Goal: Task Accomplishment & Management: Use online tool/utility

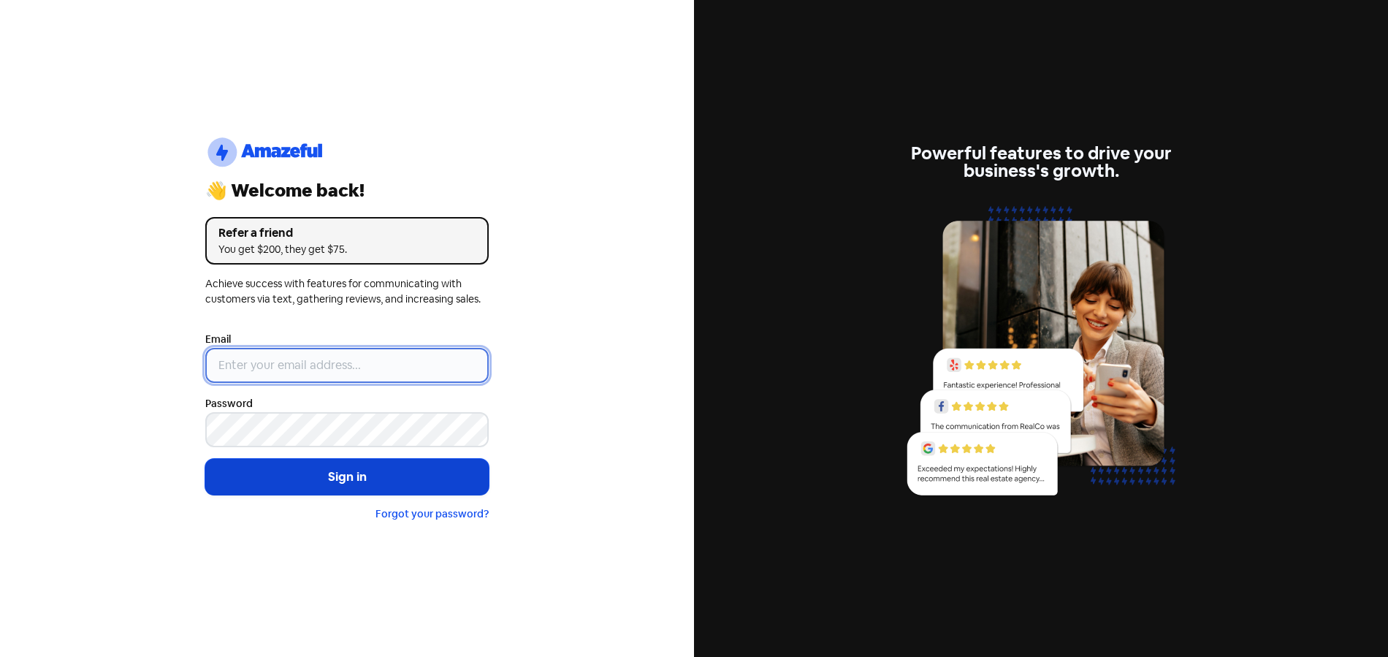
type input "[EMAIL_ADDRESS][DOMAIN_NAME]"
click at [400, 473] on button "Sign in" at bounding box center [346, 477] width 283 height 37
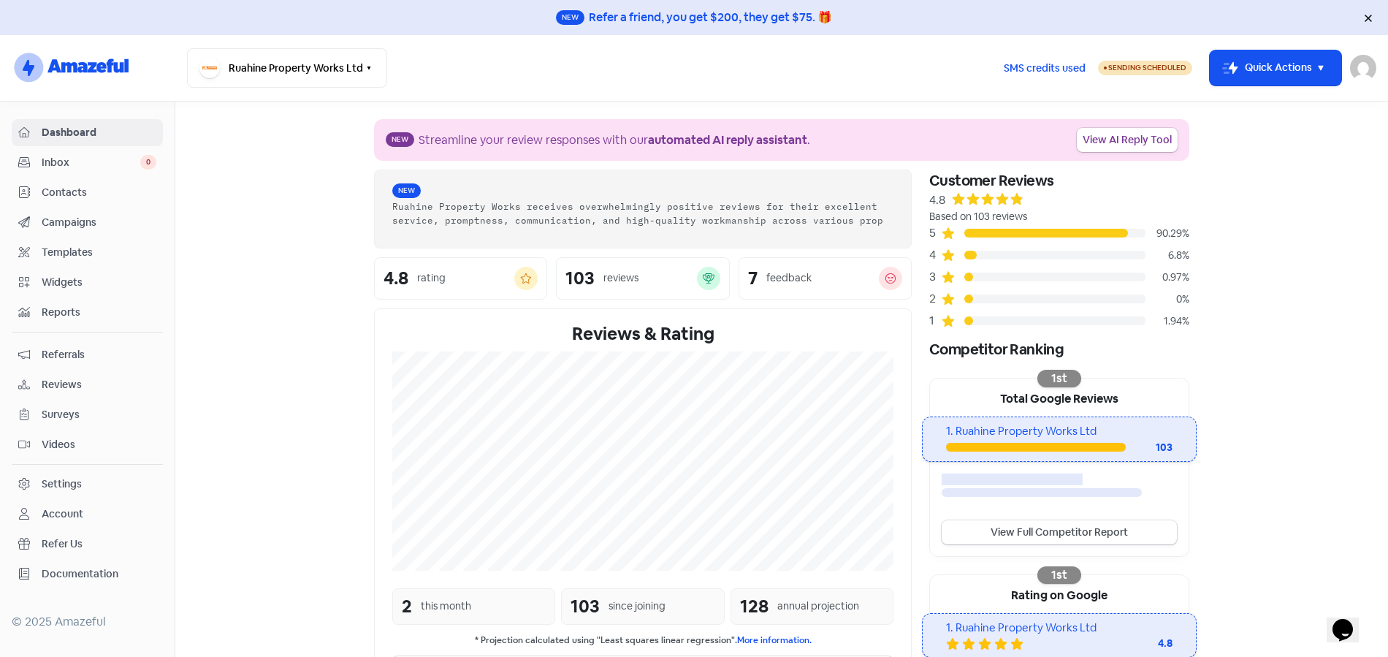
click at [66, 379] on span "Reviews" at bounding box center [99, 384] width 115 height 15
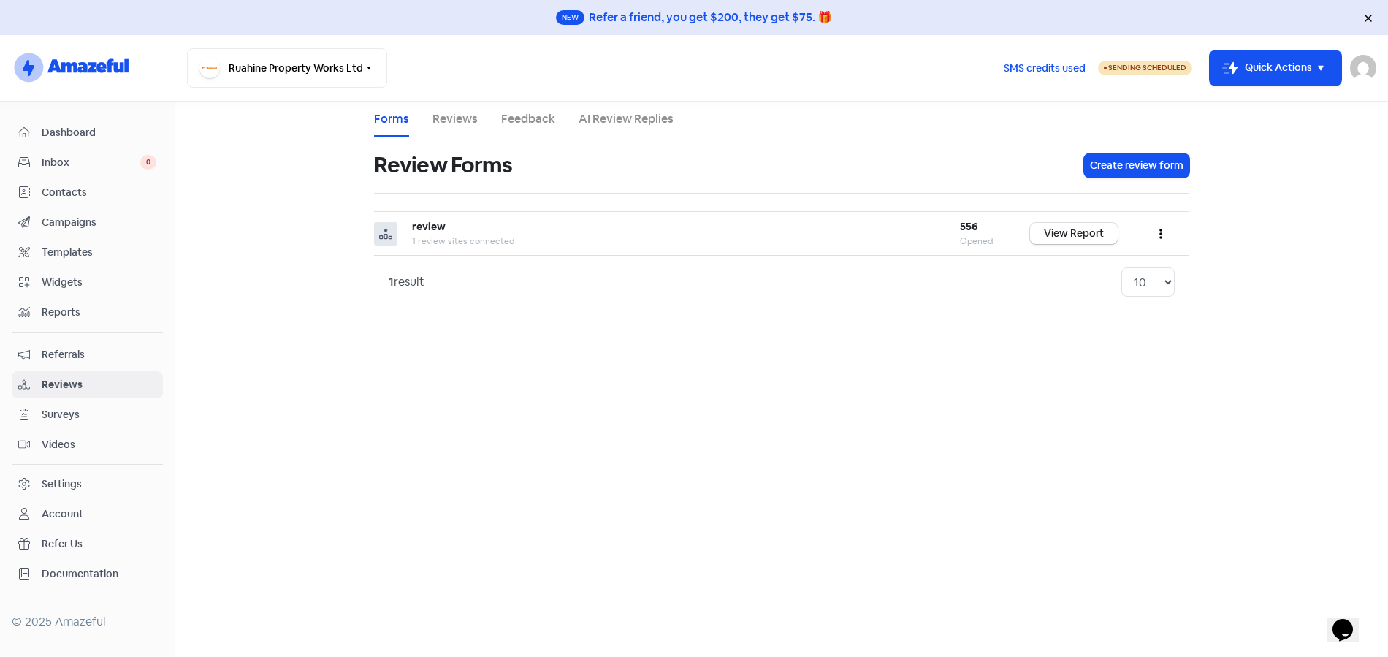
click at [451, 119] on link "Reviews" at bounding box center [454, 119] width 45 height 18
